Goal: Information Seeking & Learning: Check status

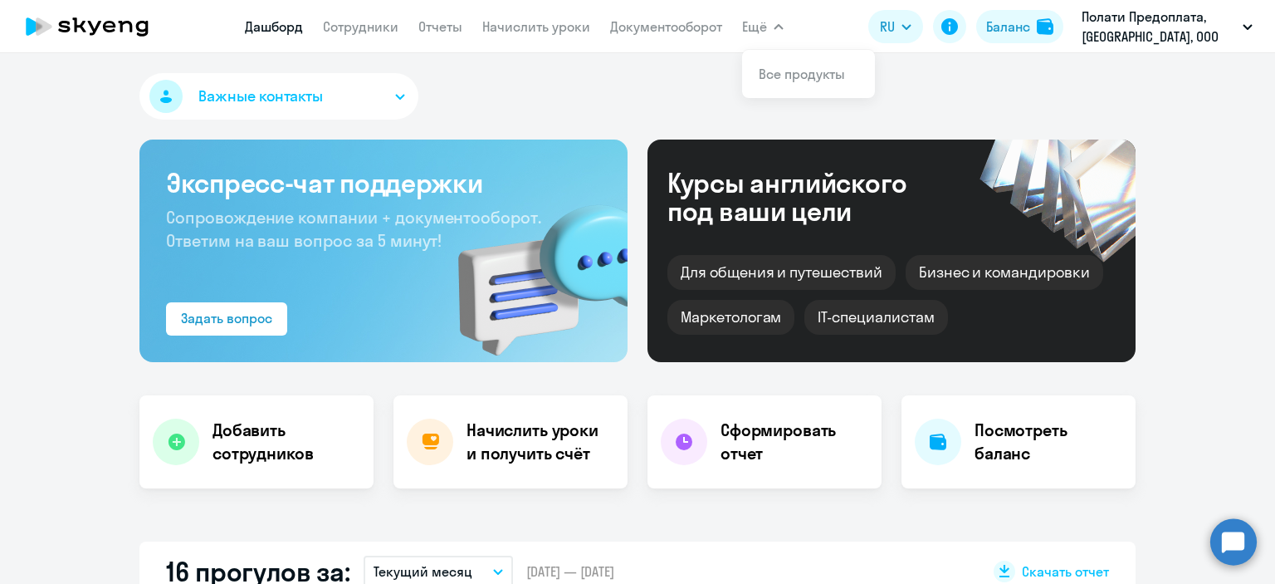
select select "30"
click at [357, 28] on link "Сотрудники" at bounding box center [361, 26] width 76 height 17
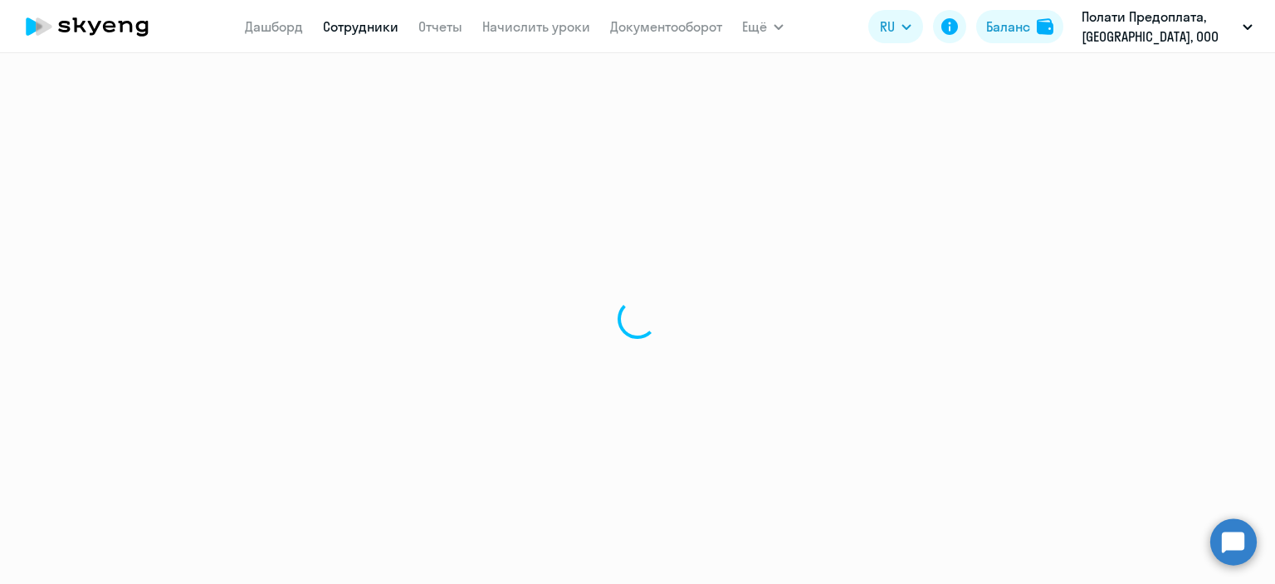
select select "30"
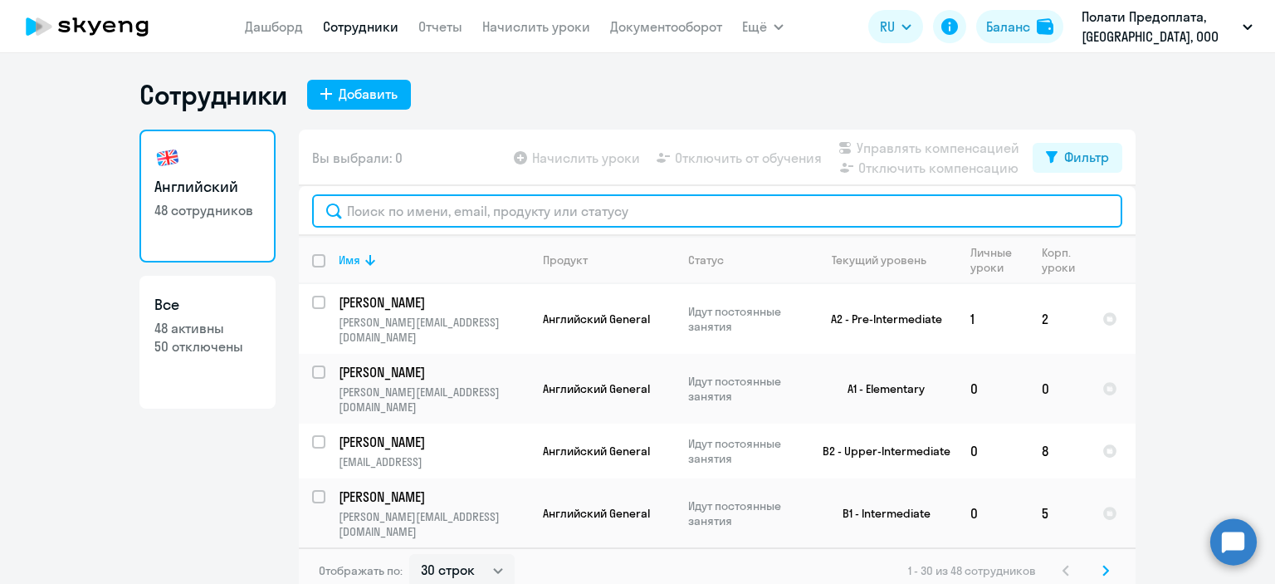
click at [535, 209] on input "text" at bounding box center [717, 210] width 810 height 33
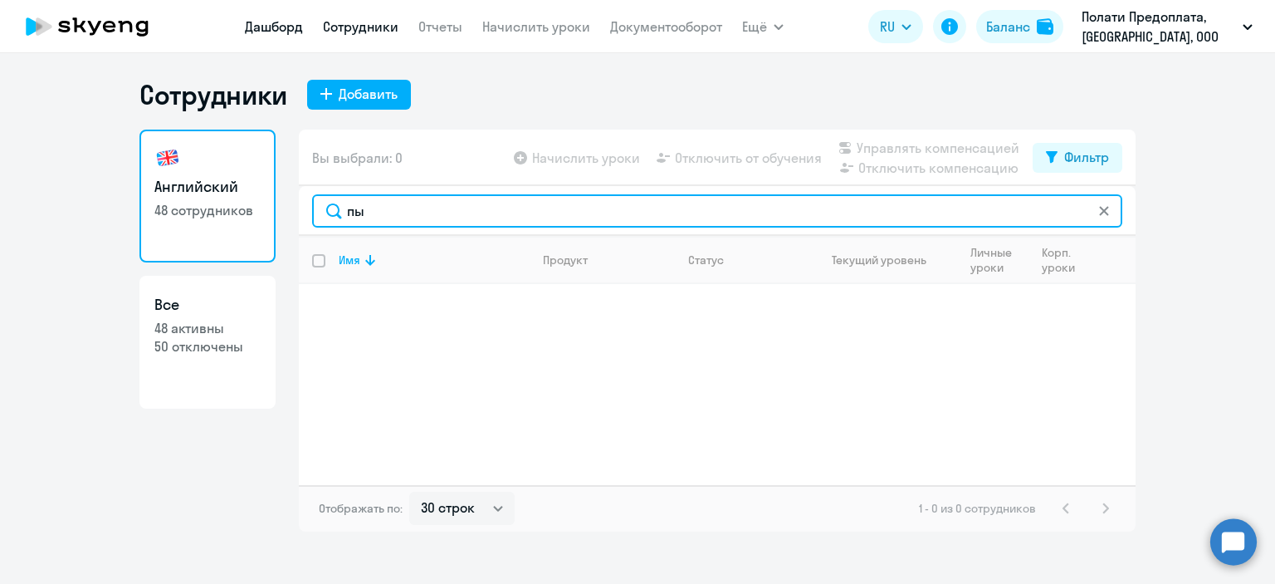
type input "пы"
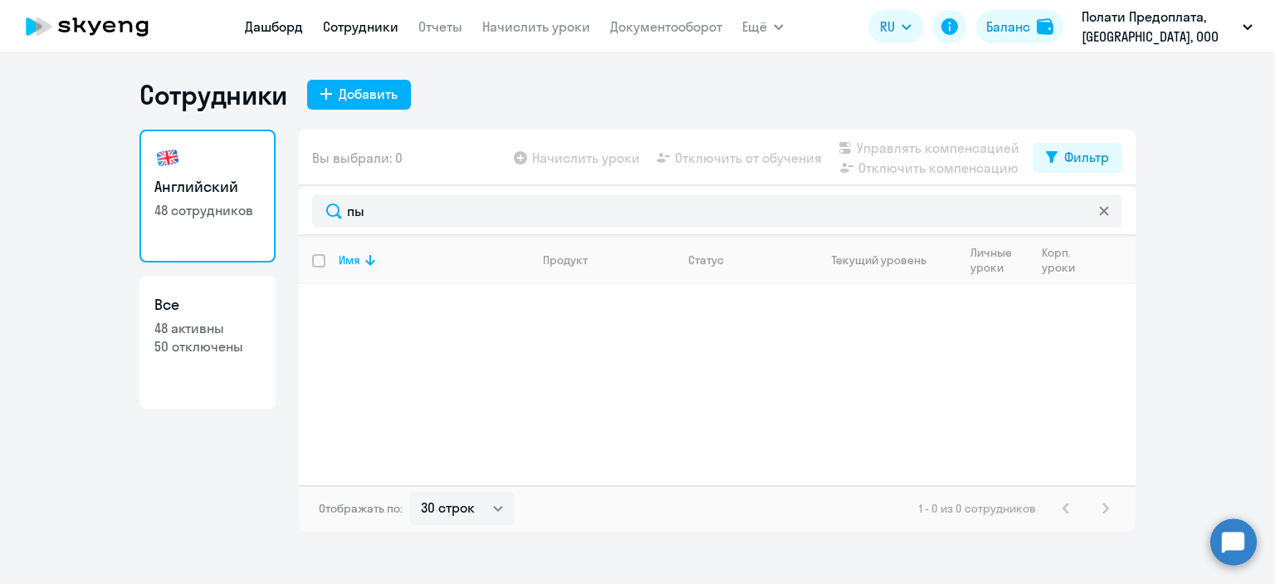
click at [279, 33] on link "Дашборд" at bounding box center [274, 26] width 58 height 17
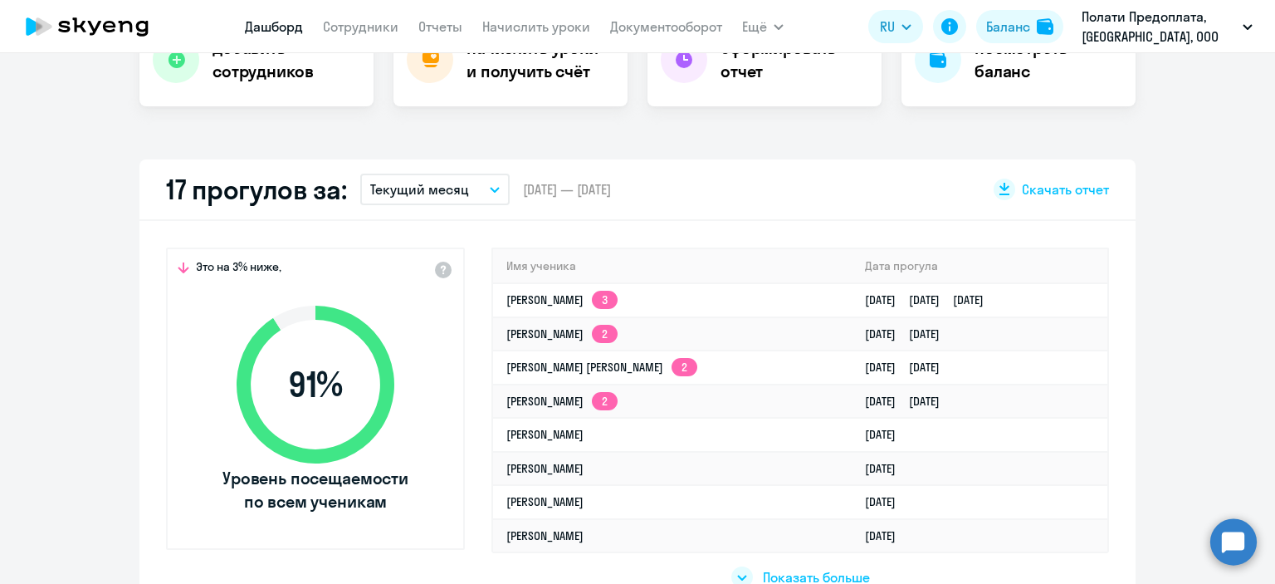
scroll to position [384, 0]
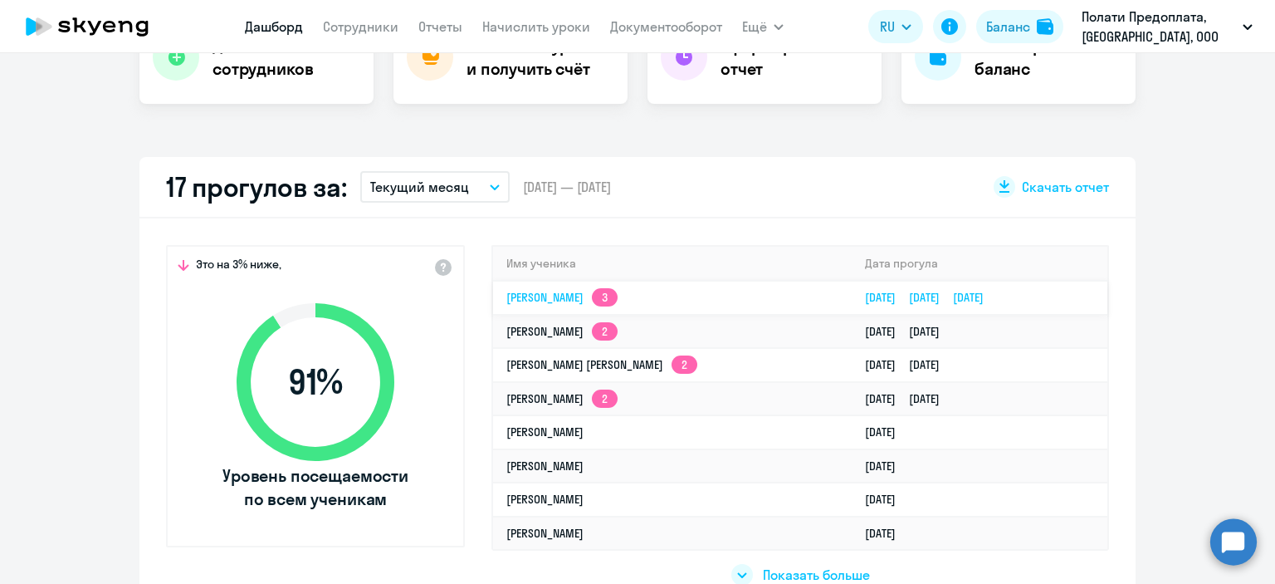
click at [580, 291] on link "Надежда Эдуардовна [STREET_ADDRESS]" at bounding box center [561, 297] width 111 height 15
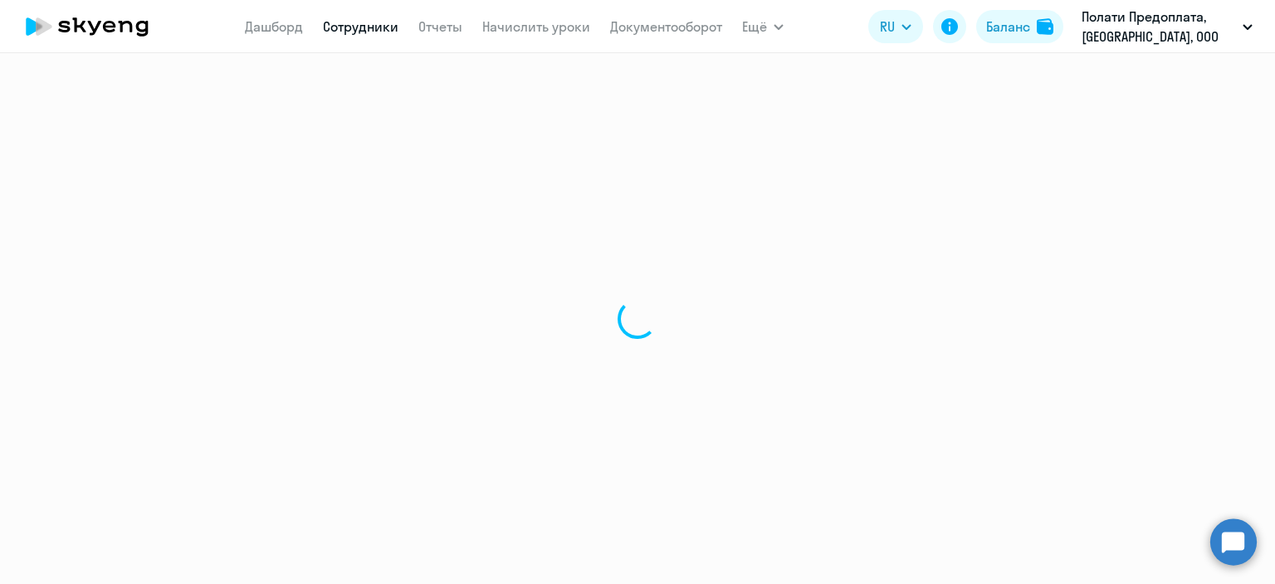
select select "english"
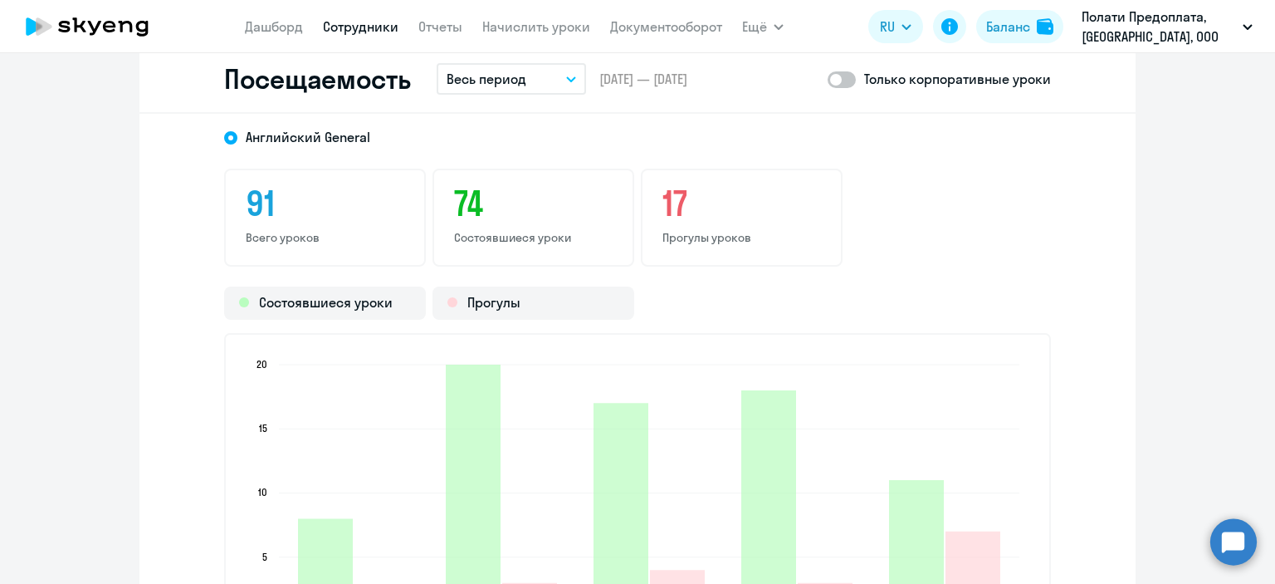
scroll to position [2132, 0]
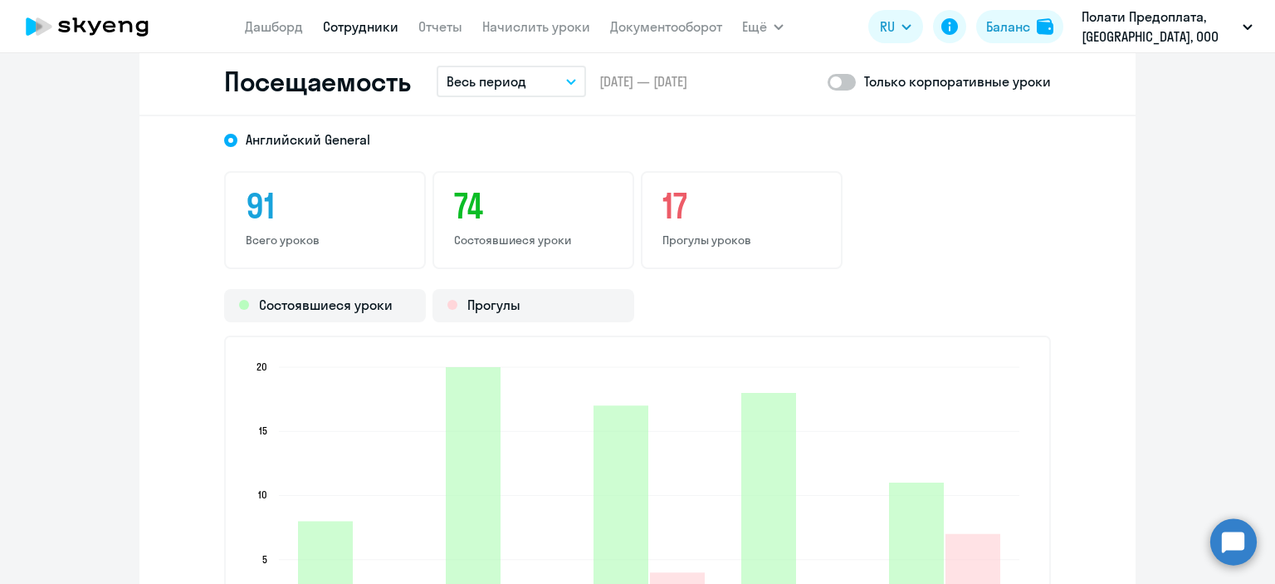
click at [536, 80] on button "Весь период" at bounding box center [511, 82] width 149 height 32
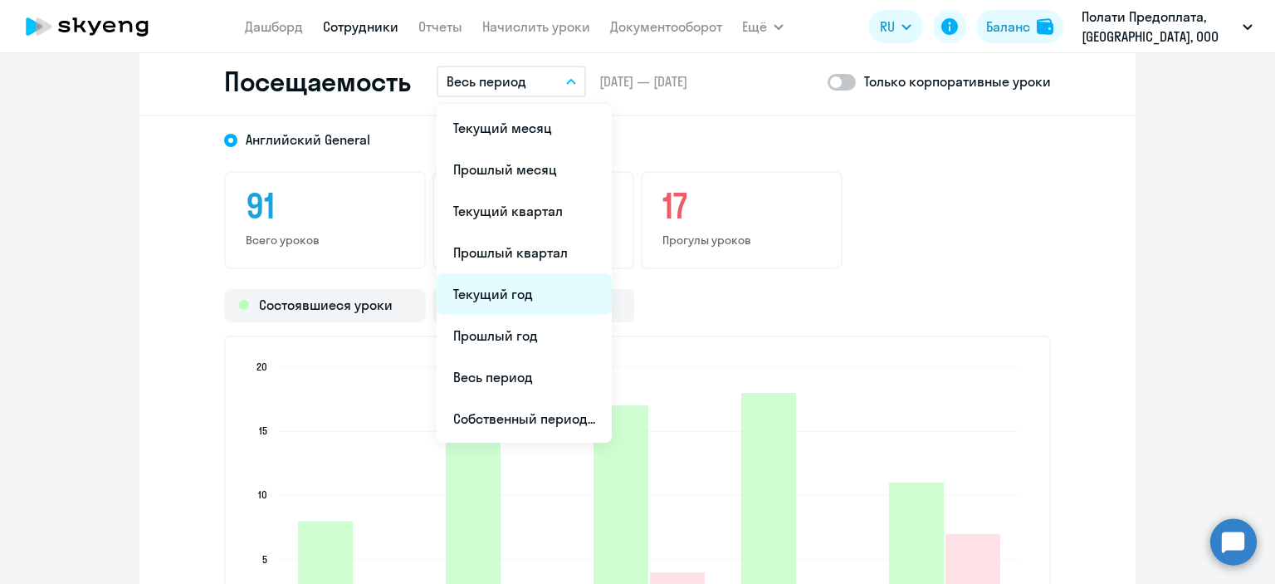
click at [508, 291] on li "Текущий год" at bounding box center [524, 294] width 175 height 42
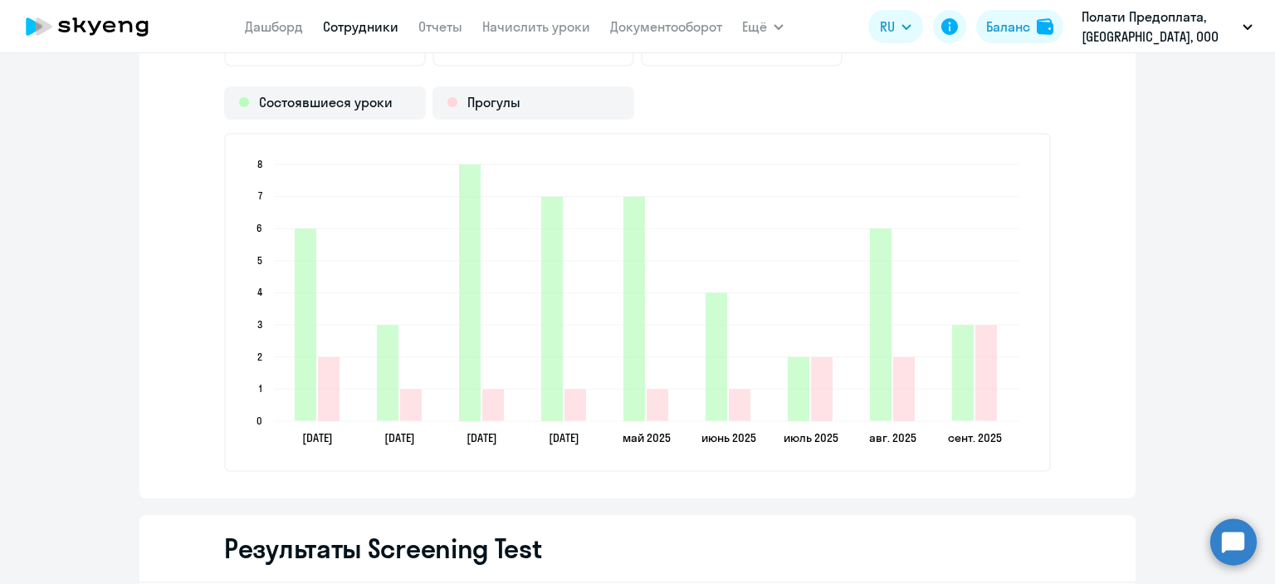
scroll to position [2340, 0]
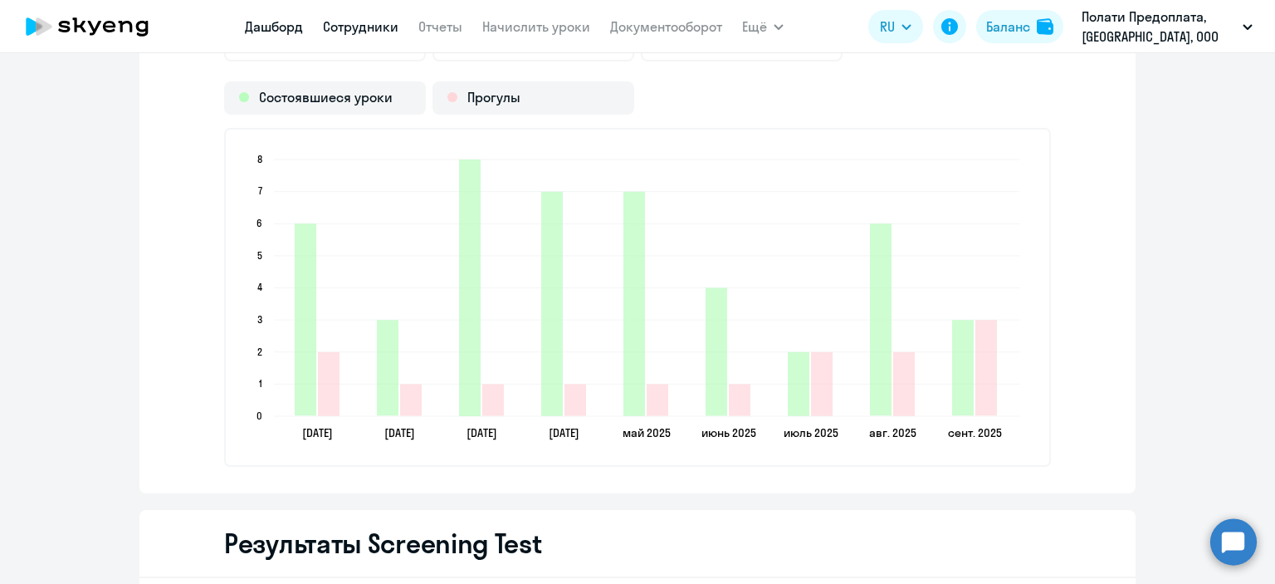
click at [271, 29] on link "Дашборд" at bounding box center [274, 26] width 58 height 17
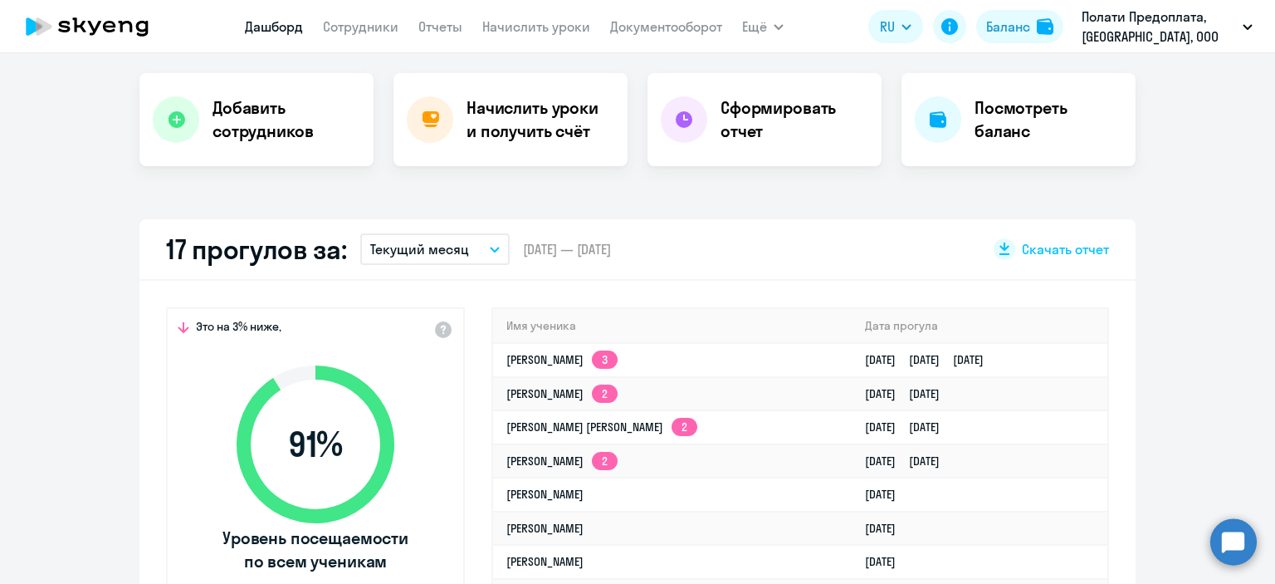
scroll to position [322, 0]
select select "30"
